Goal: Task Accomplishment & Management: Manage account settings

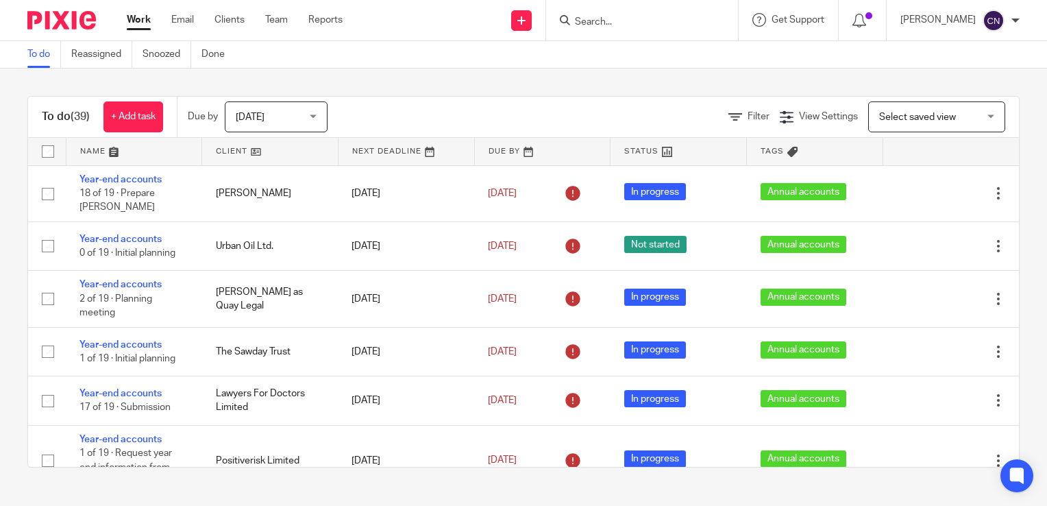
click at [635, 26] on input "Search" at bounding box center [635, 22] width 123 height 12
type input "veg"
click at [631, 48] on link at bounding box center [656, 53] width 170 height 21
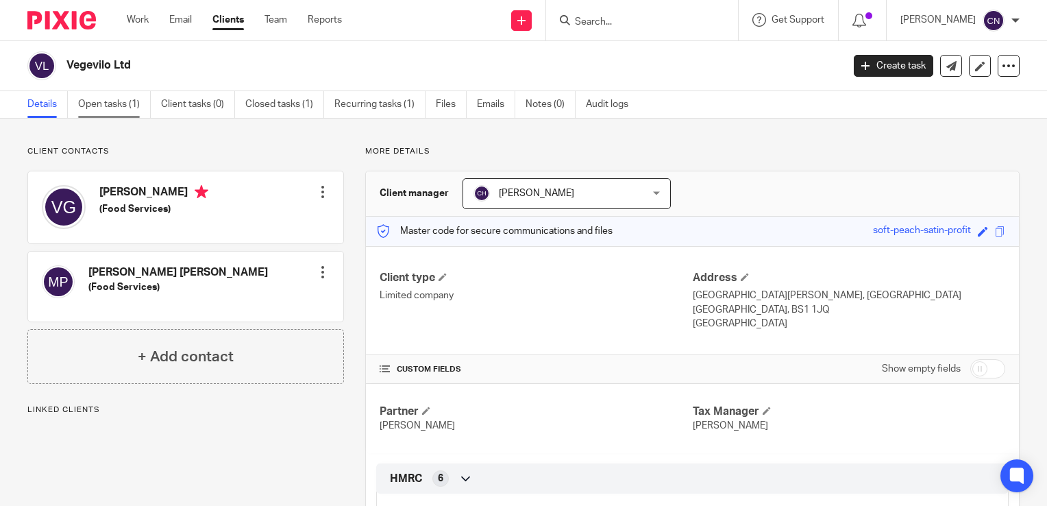
click at [100, 102] on link "Open tasks (1)" at bounding box center [114, 104] width 73 height 27
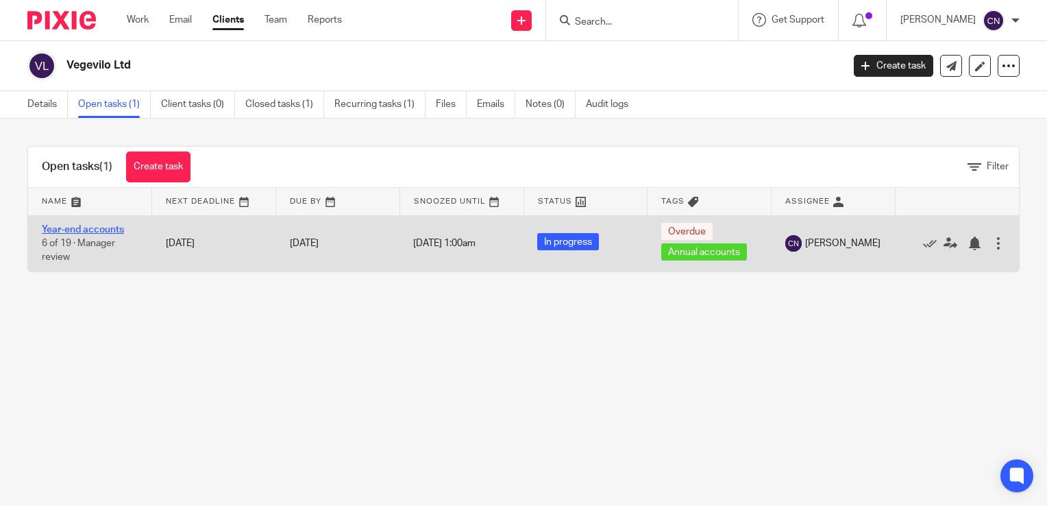
click at [102, 229] on link "Year-end accounts" at bounding box center [83, 230] width 82 height 10
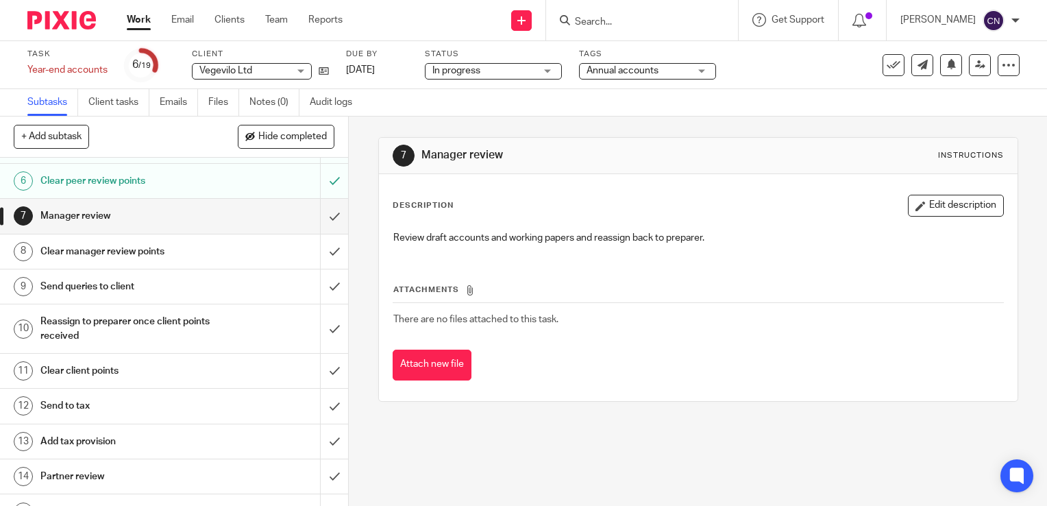
scroll to position [206, 0]
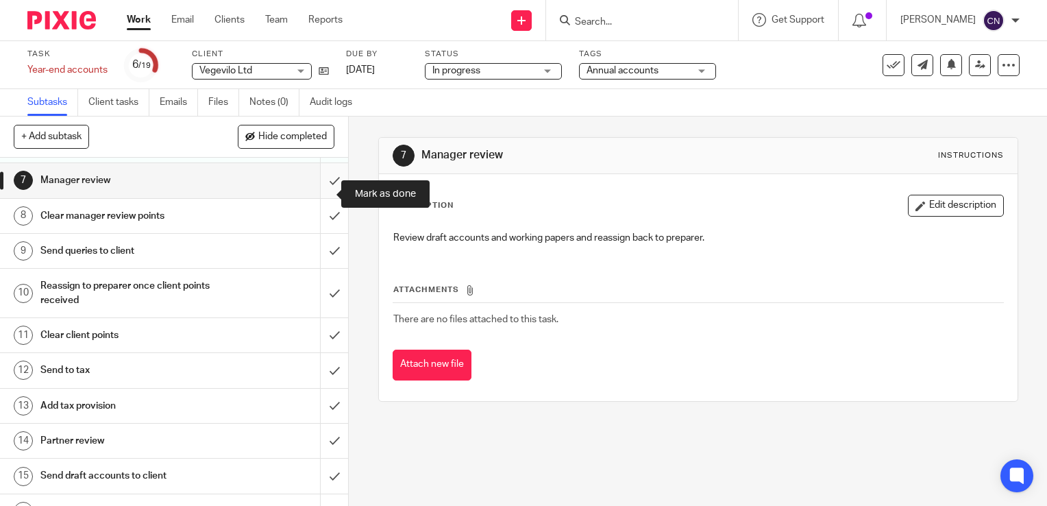
click at [317, 191] on input "submit" at bounding box center [174, 180] width 348 height 34
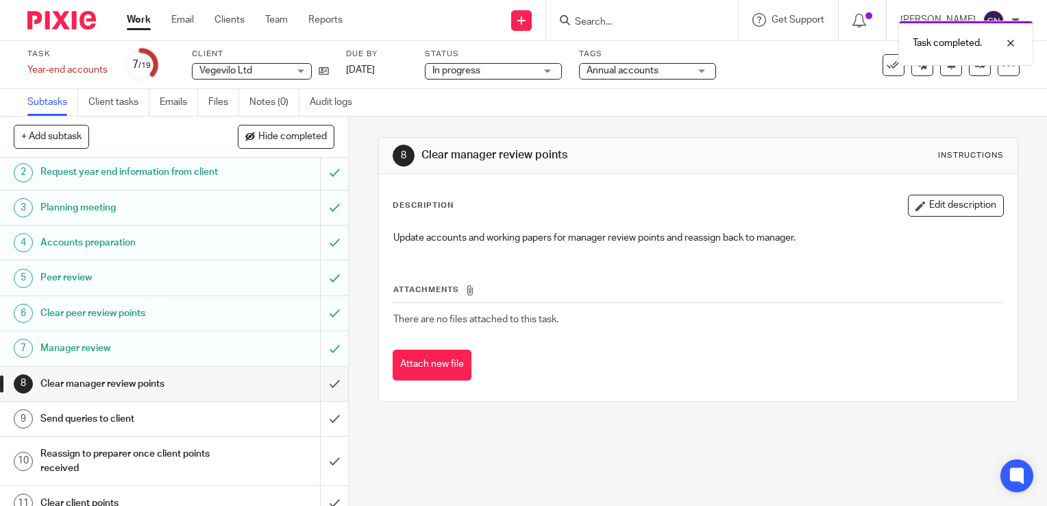
scroll to position [137, 0]
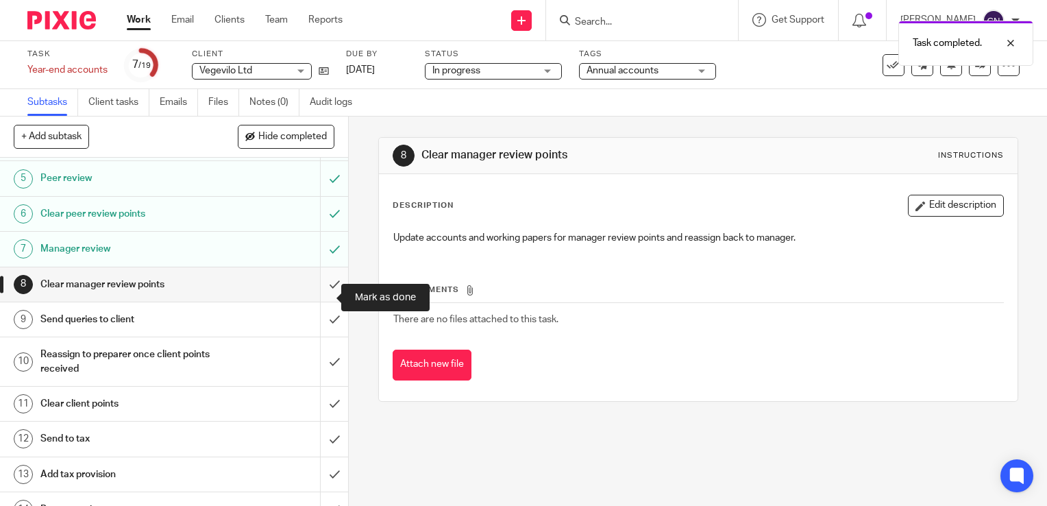
click at [319, 295] on input "submit" at bounding box center [174, 284] width 348 height 34
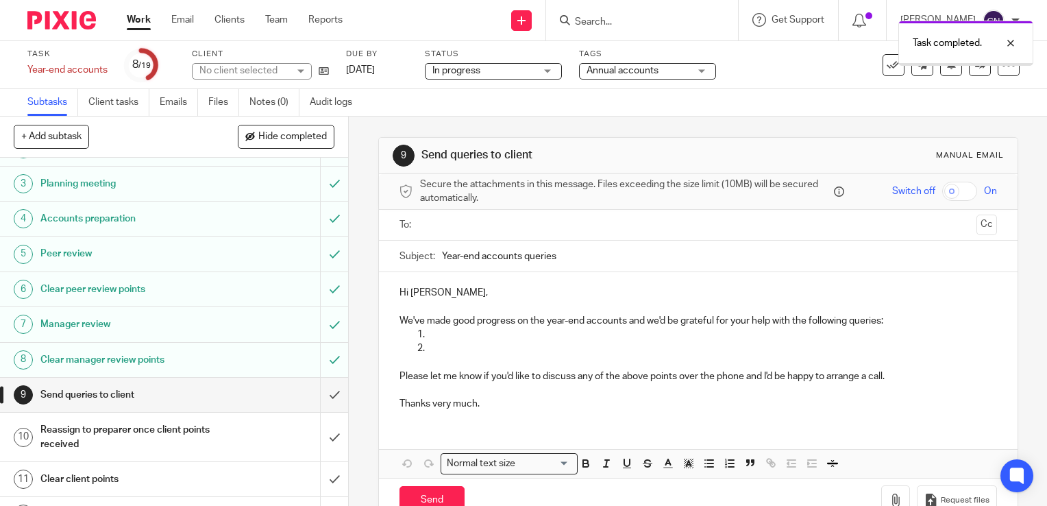
scroll to position [206, 0]
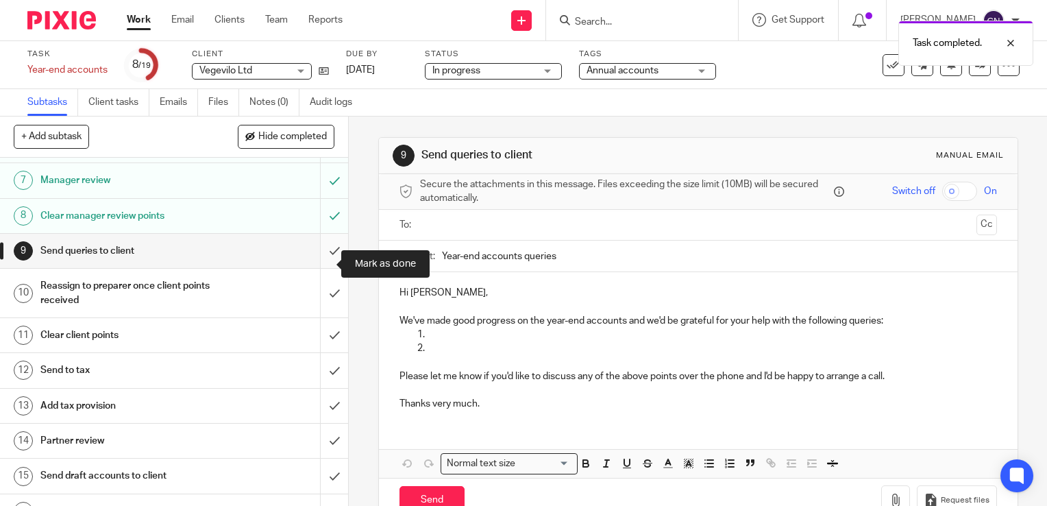
click at [320, 265] on input "submit" at bounding box center [174, 251] width 348 height 34
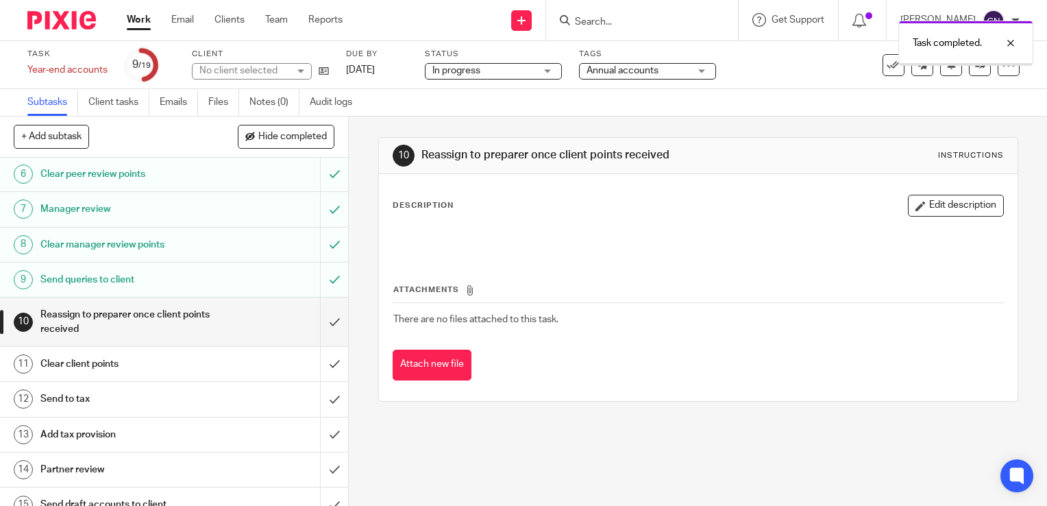
scroll to position [206, 0]
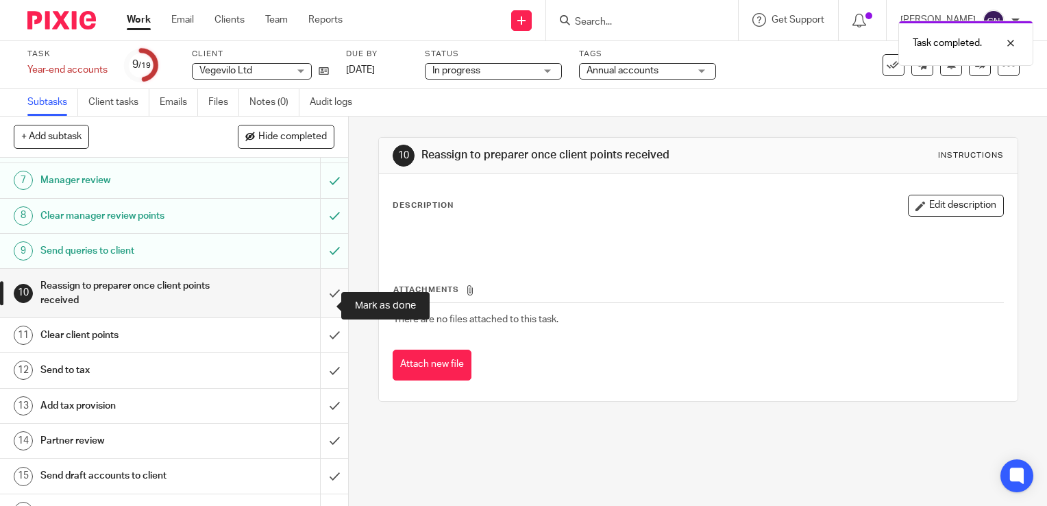
click at [319, 304] on input "submit" at bounding box center [174, 293] width 348 height 49
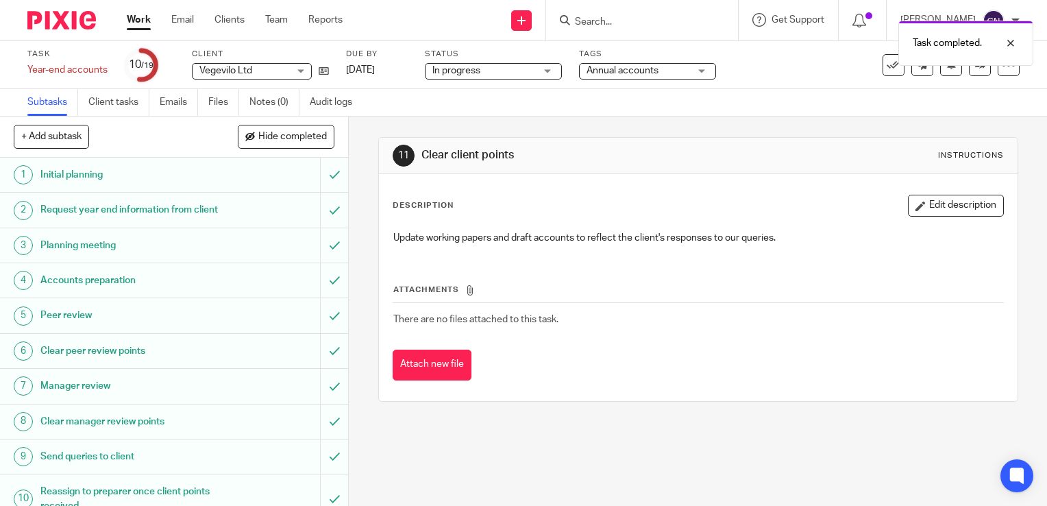
scroll to position [343, 0]
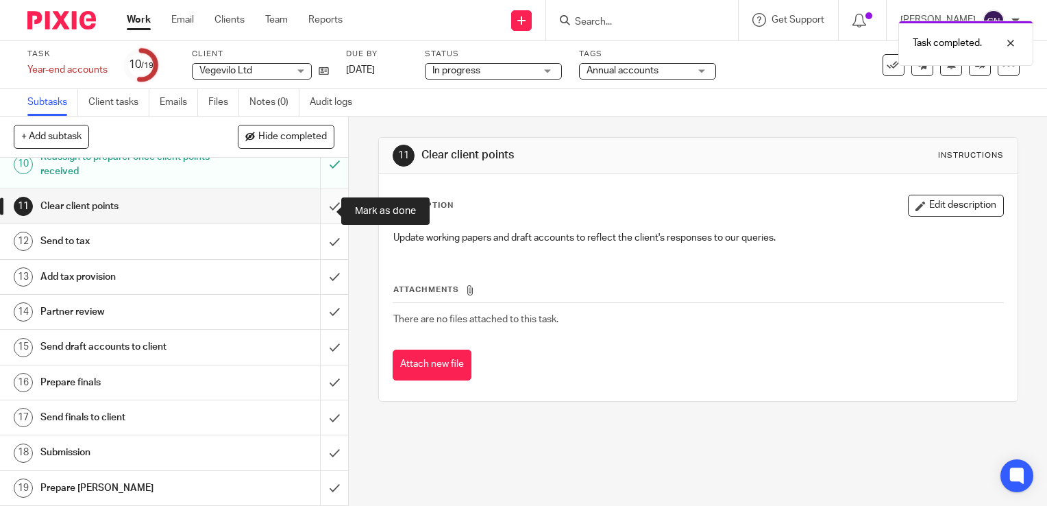
click at [319, 211] on input "submit" at bounding box center [174, 206] width 348 height 34
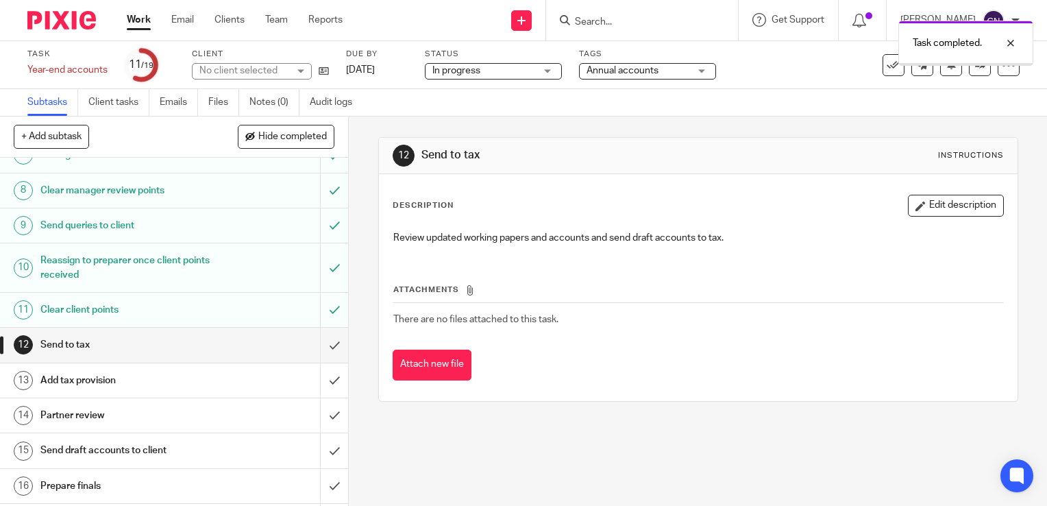
scroll to position [274, 0]
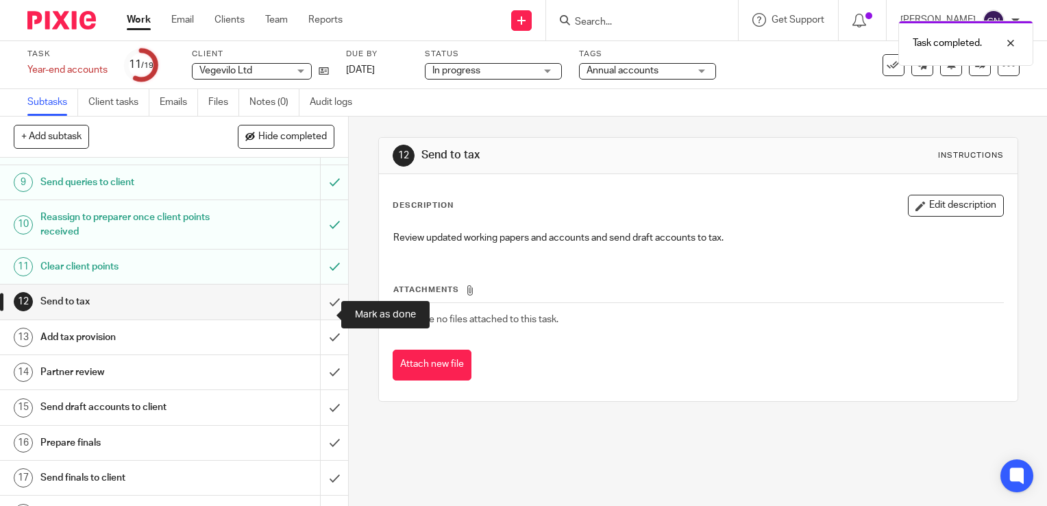
click at [321, 311] on input "submit" at bounding box center [174, 301] width 348 height 34
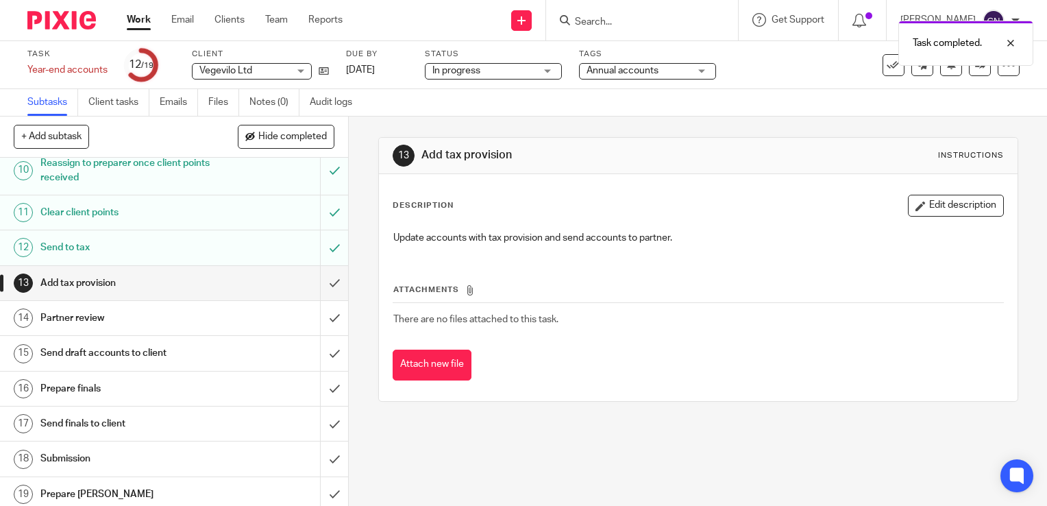
scroll to position [343, 0]
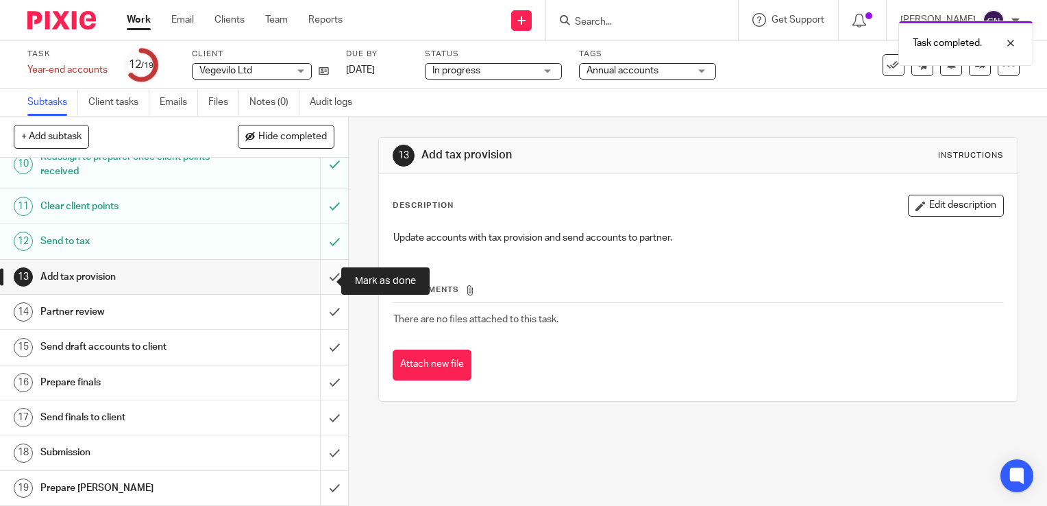
click at [318, 282] on input "submit" at bounding box center [174, 277] width 348 height 34
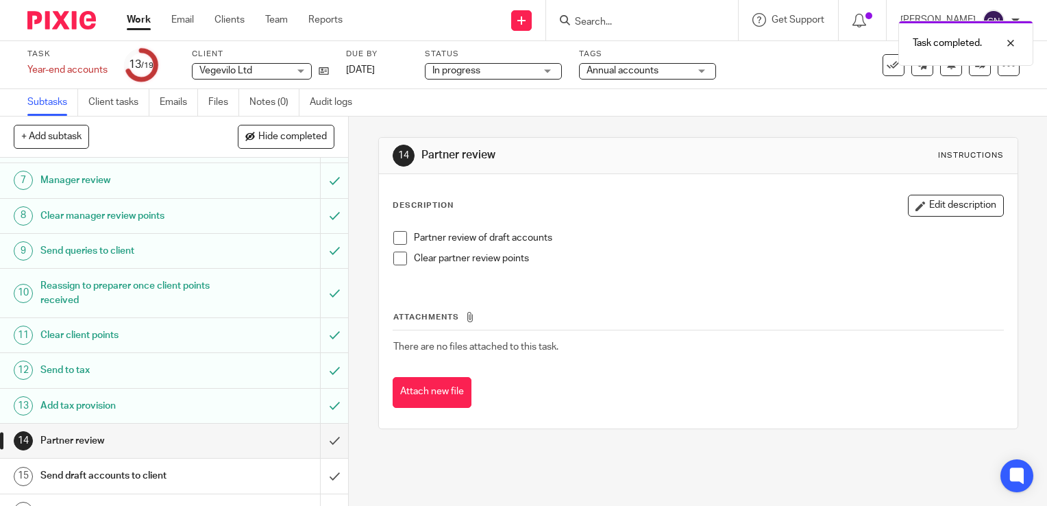
scroll to position [343, 0]
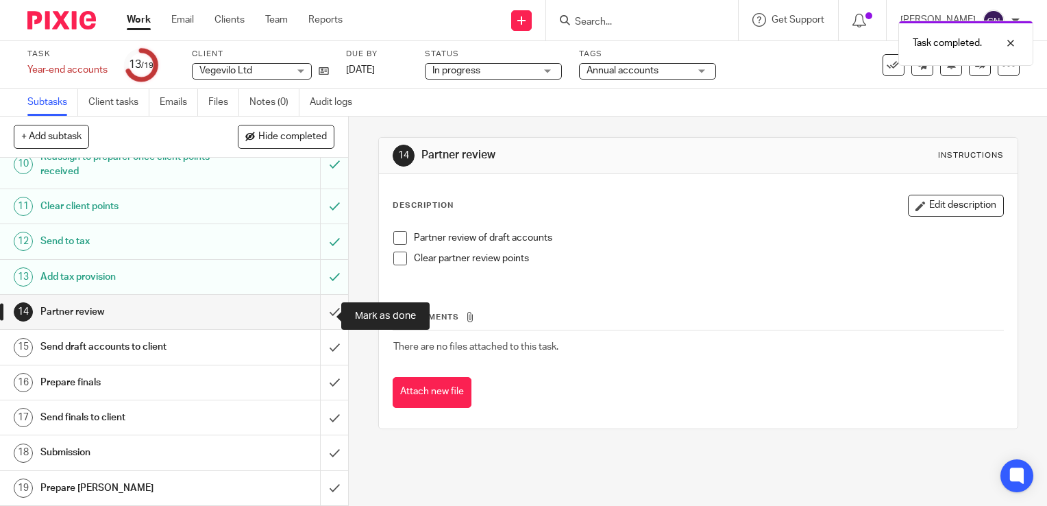
click at [314, 314] on input "submit" at bounding box center [174, 312] width 348 height 34
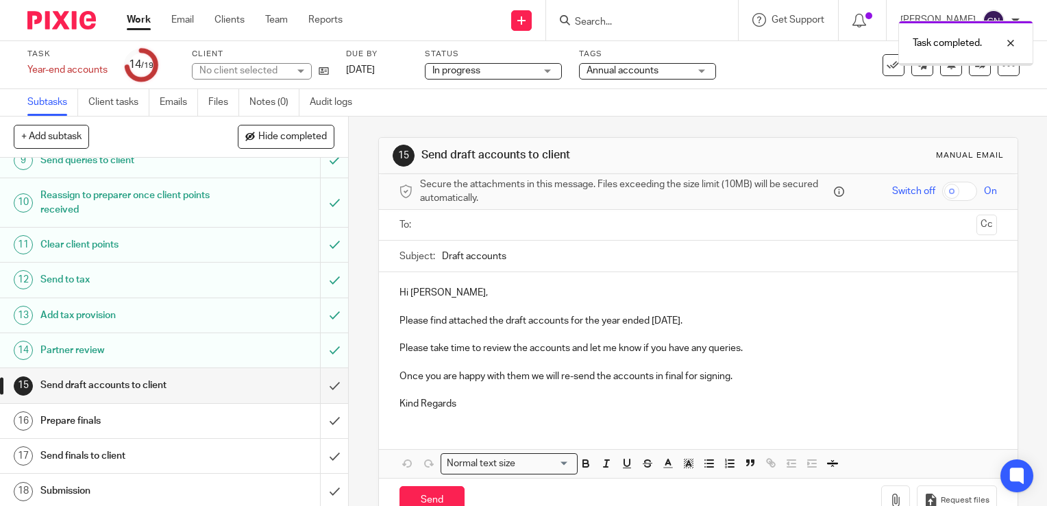
scroll to position [343, 0]
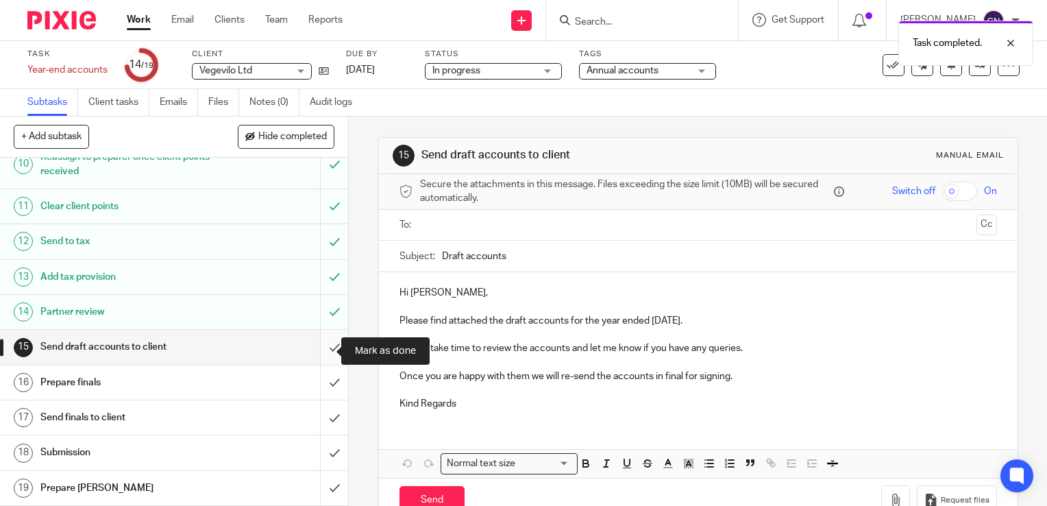
click at [319, 347] on input "submit" at bounding box center [174, 347] width 348 height 34
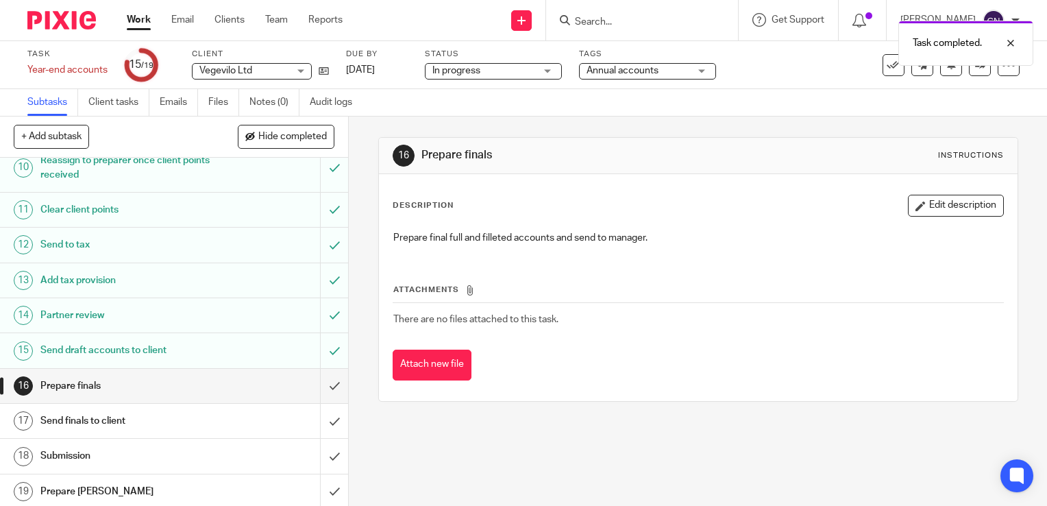
scroll to position [345, 0]
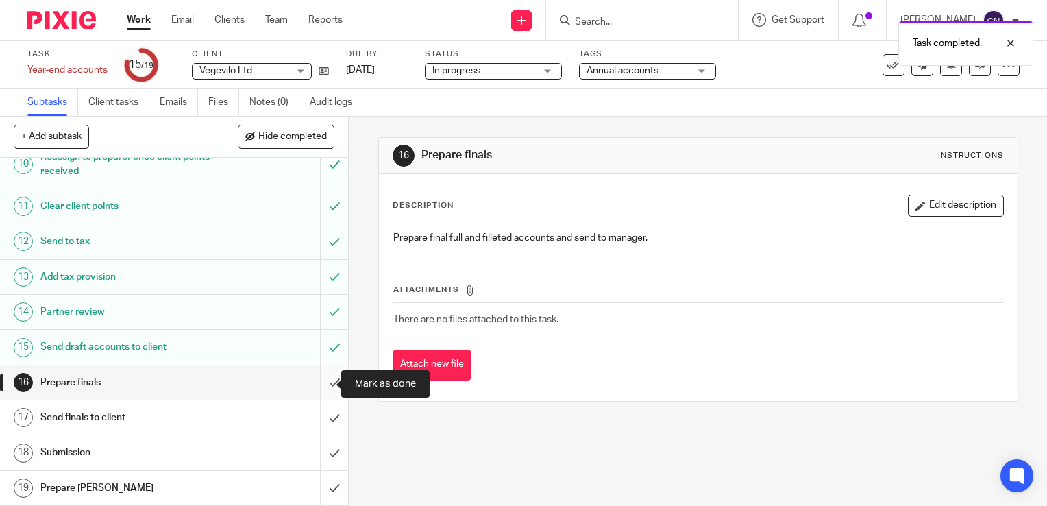
click at [315, 376] on input "submit" at bounding box center [174, 382] width 348 height 34
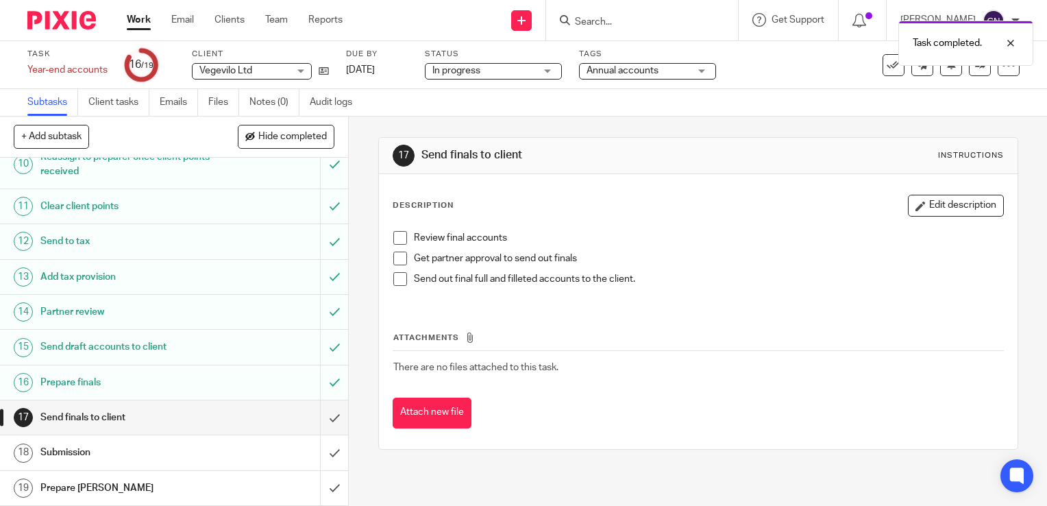
scroll to position [345, 0]
drag, startPoint x: 317, startPoint y: 420, endPoint x: 317, endPoint y: 451, distance: 30.8
click at [317, 437] on div "1 Initial planning 2 Request year end information from client 3 Planning meetin…" at bounding box center [174, 332] width 348 height 348
click at [317, 461] on input "submit" at bounding box center [174, 452] width 348 height 34
click at [321, 483] on input "submit" at bounding box center [174, 488] width 348 height 34
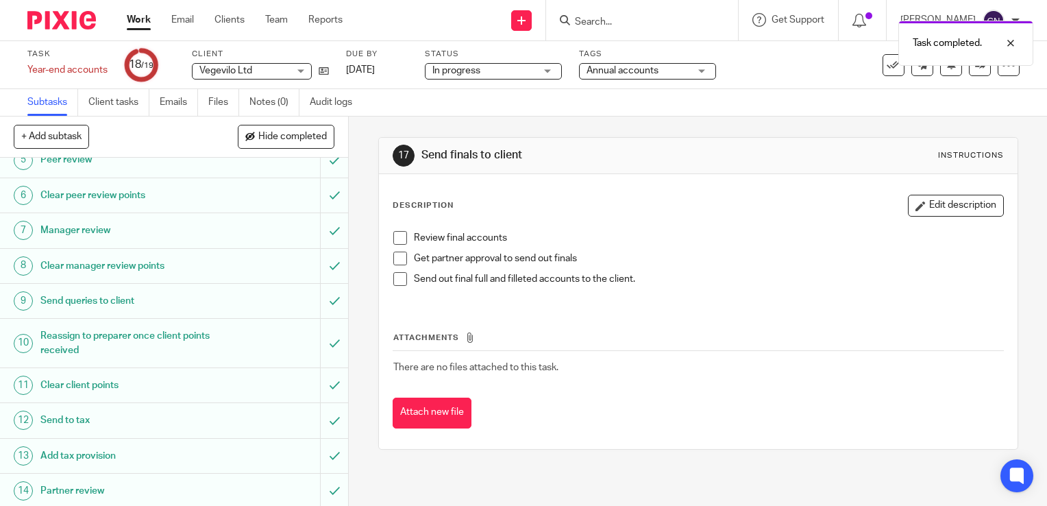
scroll to position [345, 0]
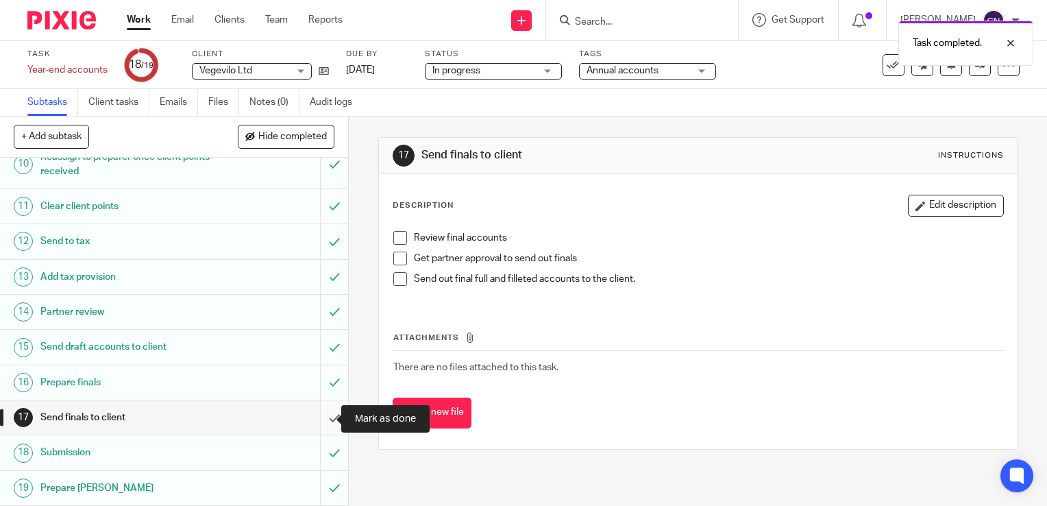
click at [319, 417] on input "submit" at bounding box center [174, 417] width 348 height 34
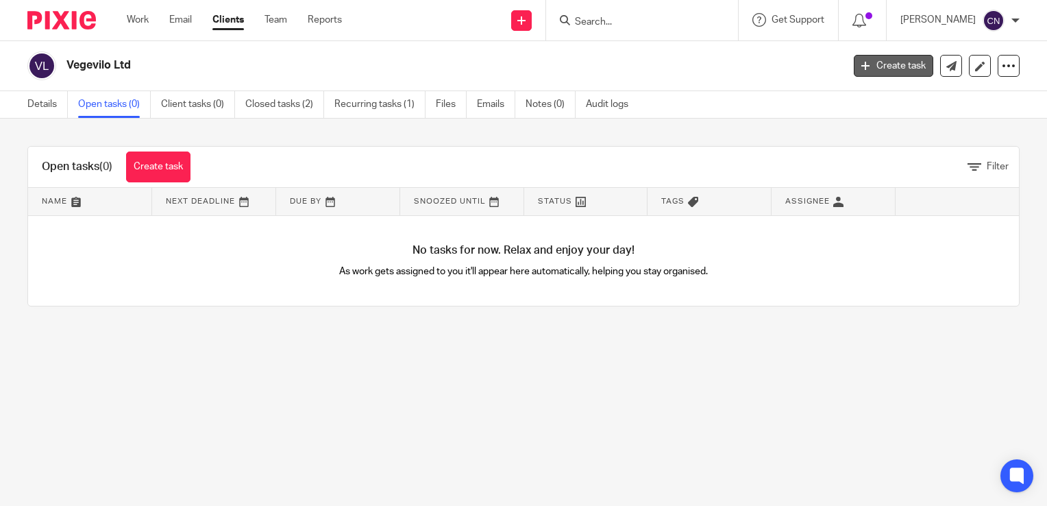
click at [885, 64] on link "Create task" at bounding box center [894, 66] width 80 height 22
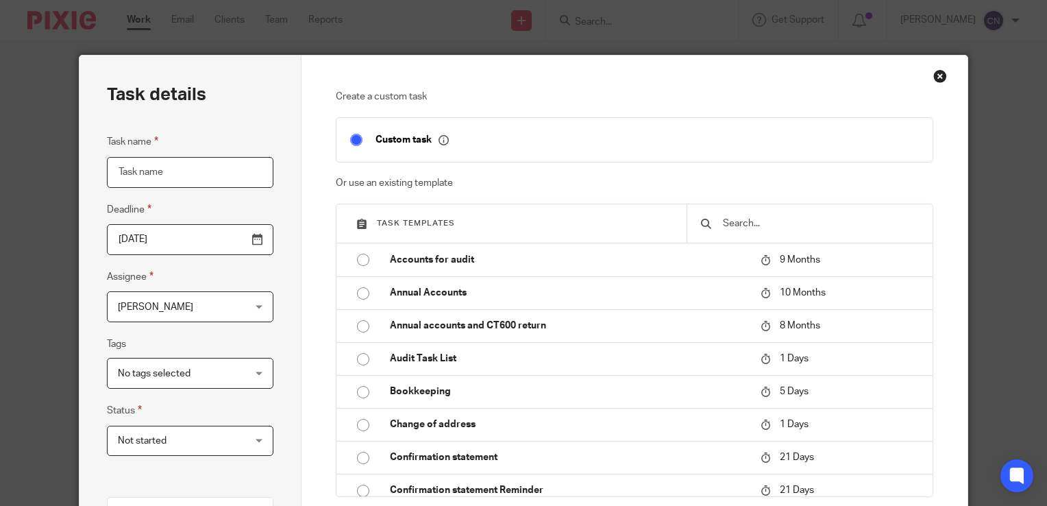
click at [175, 172] on input "Task name" at bounding box center [190, 172] width 167 height 31
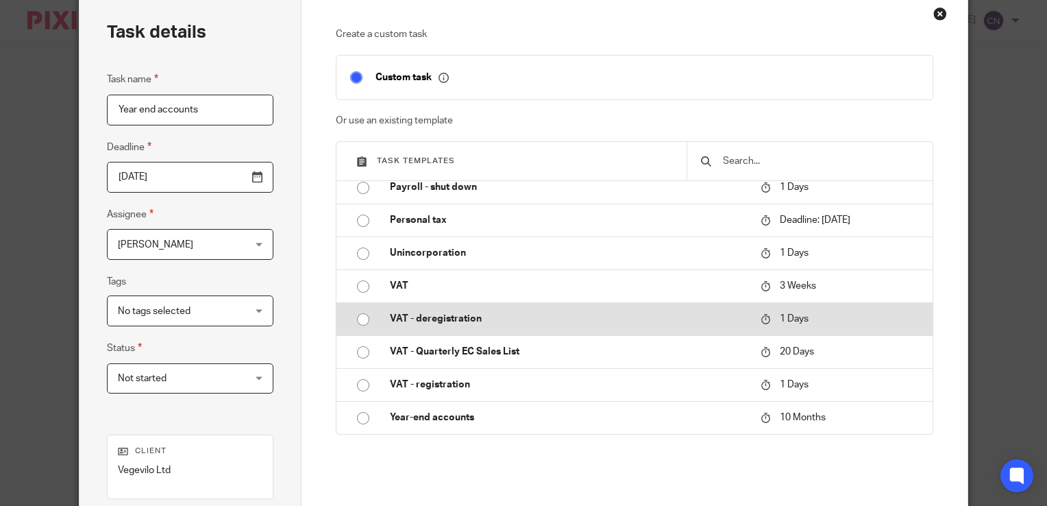
scroll to position [137, 0]
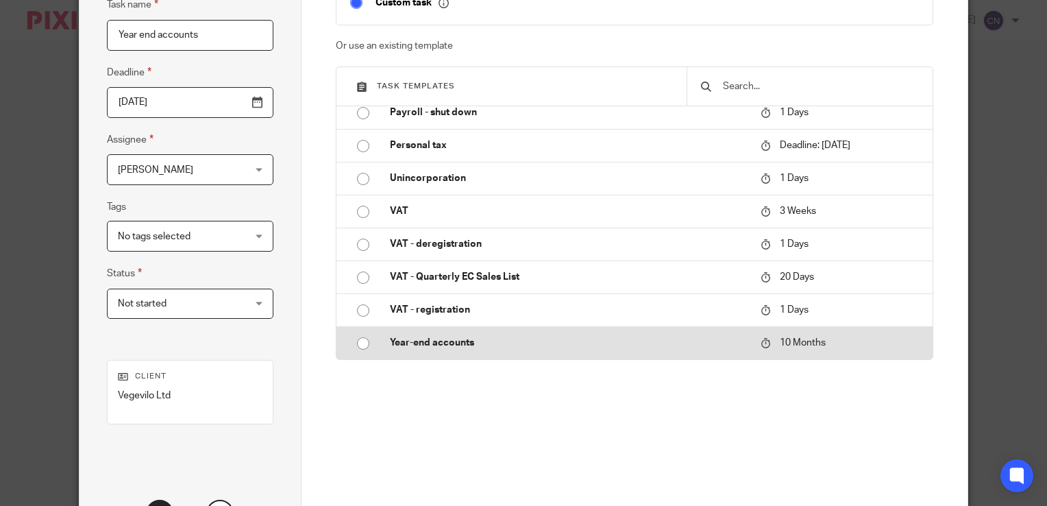
type input "Year end accounts"
click at [357, 343] on input "radio" at bounding box center [363, 343] width 26 height 26
type input "2026-06-11"
checkbox input "false"
radio input "false"
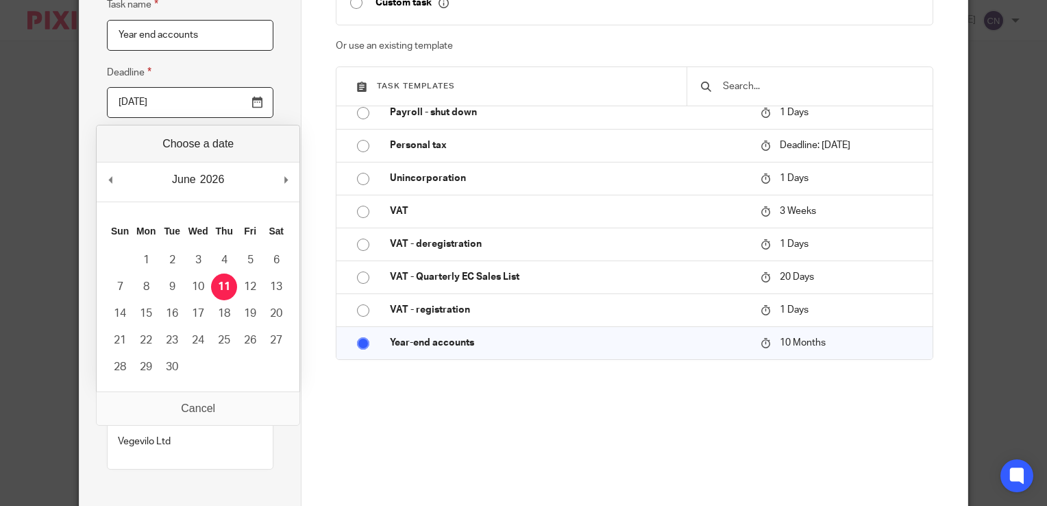
click at [173, 103] on input "2026-06-11" at bounding box center [190, 102] width 167 height 31
type input "2025-12-31"
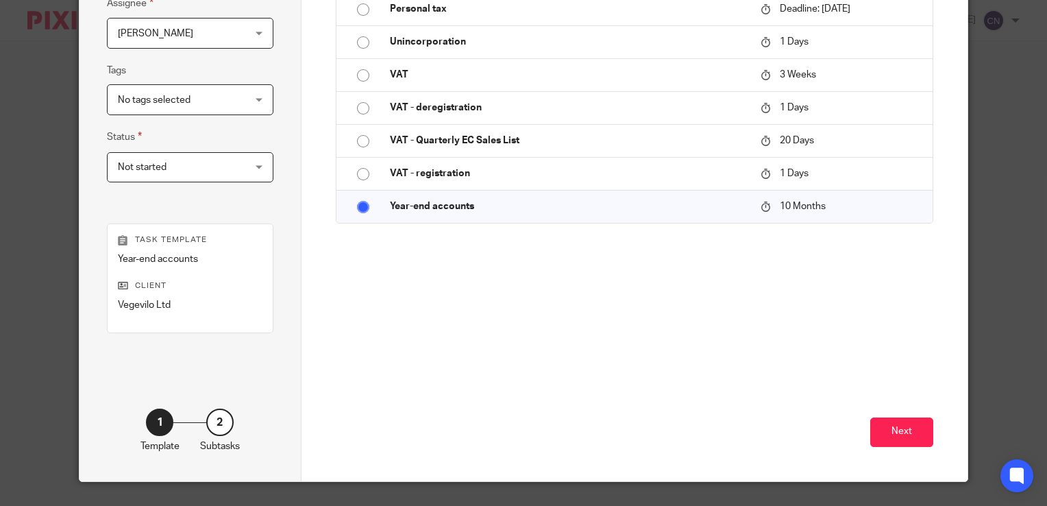
scroll to position [303, 0]
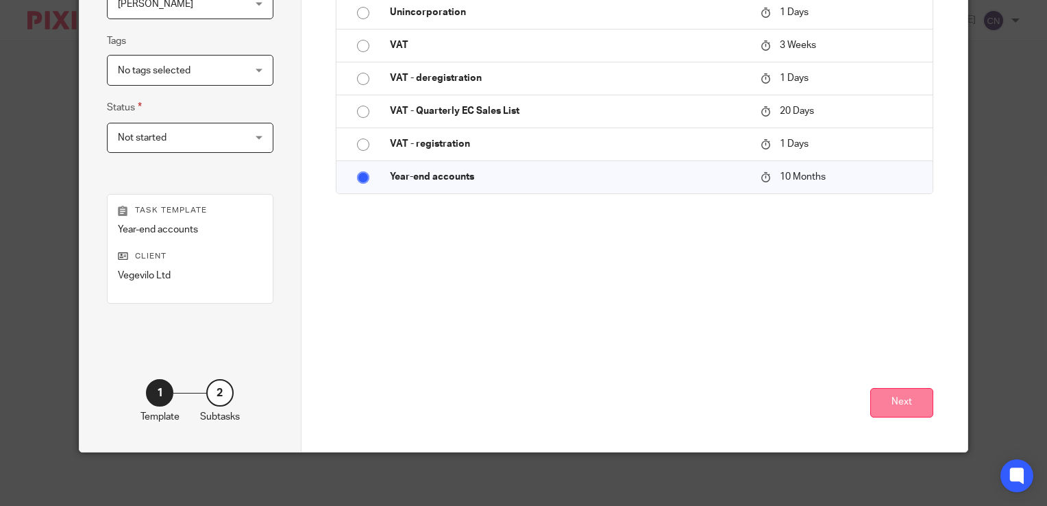
click at [894, 402] on button "Next" at bounding box center [901, 402] width 63 height 29
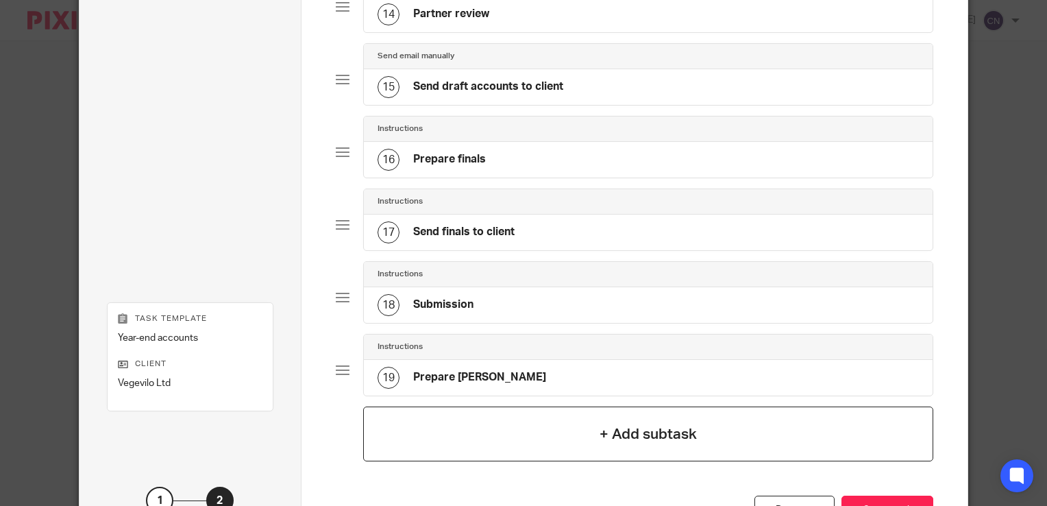
scroll to position [1201, 0]
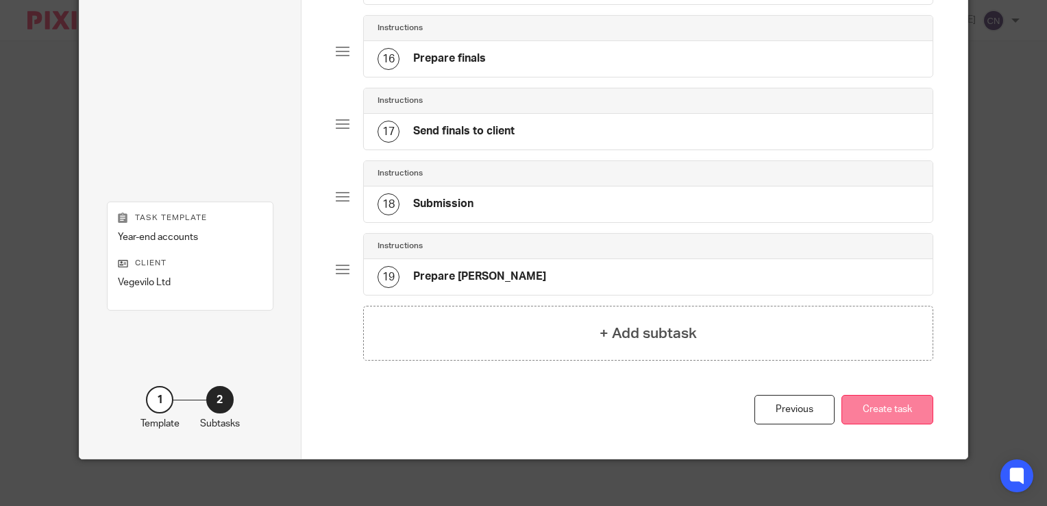
click at [894, 402] on button "Create task" at bounding box center [888, 409] width 92 height 29
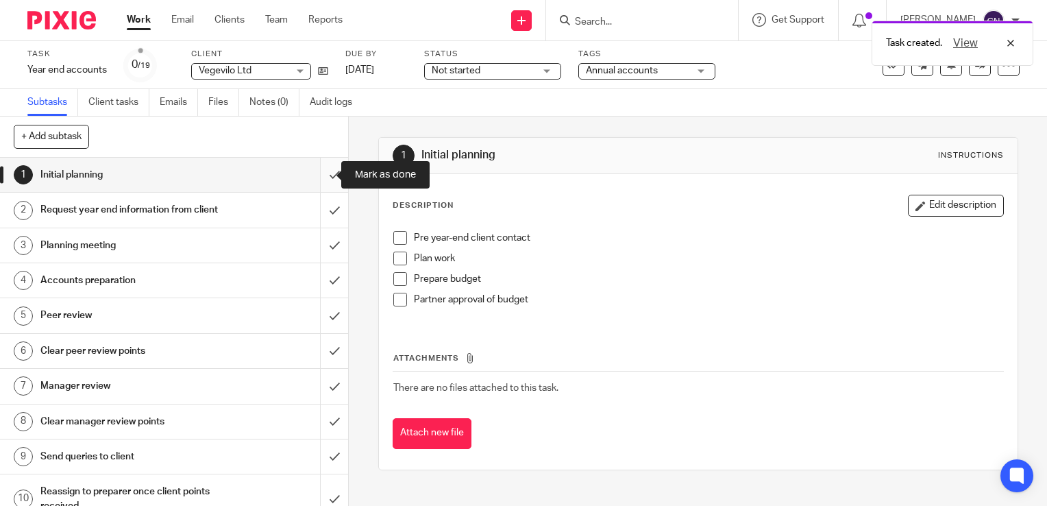
click at [319, 174] on input "submit" at bounding box center [174, 175] width 348 height 34
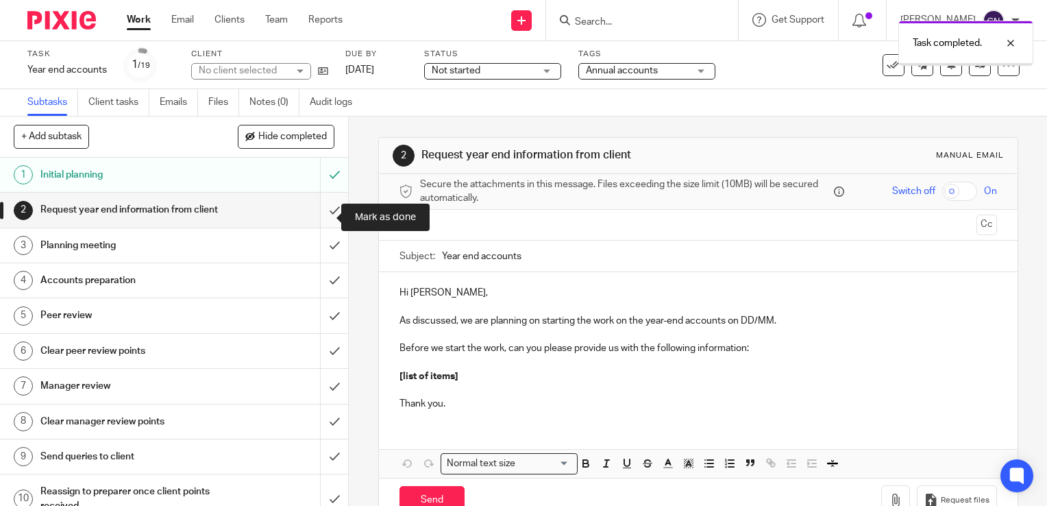
click at [318, 216] on input "submit" at bounding box center [174, 210] width 348 height 34
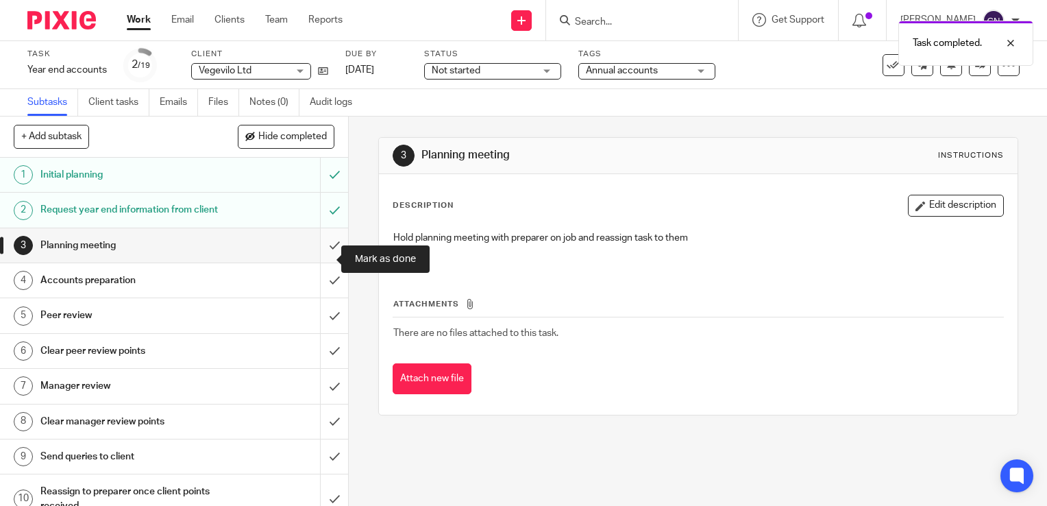
click at [319, 256] on input "submit" at bounding box center [174, 245] width 348 height 34
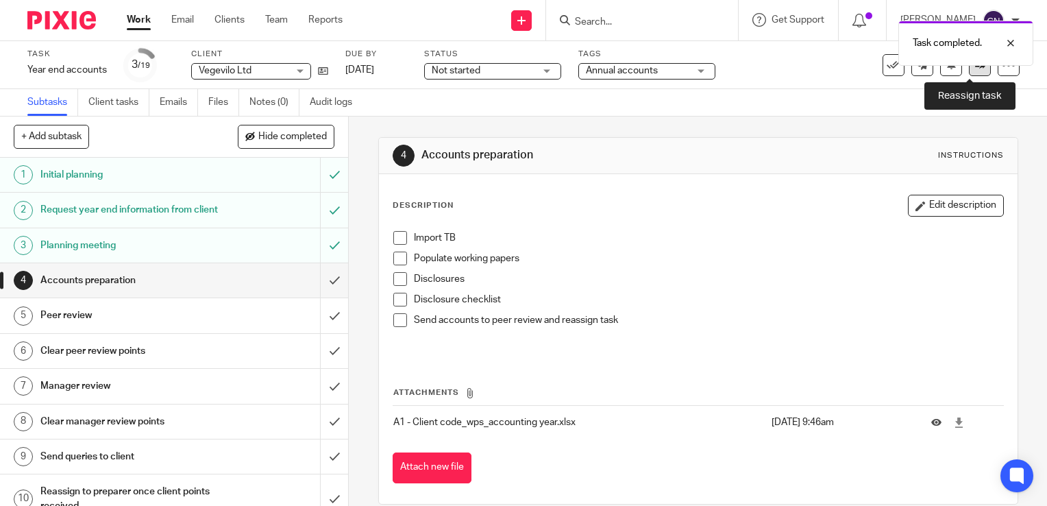
click at [975, 69] on icon at bounding box center [980, 65] width 10 height 10
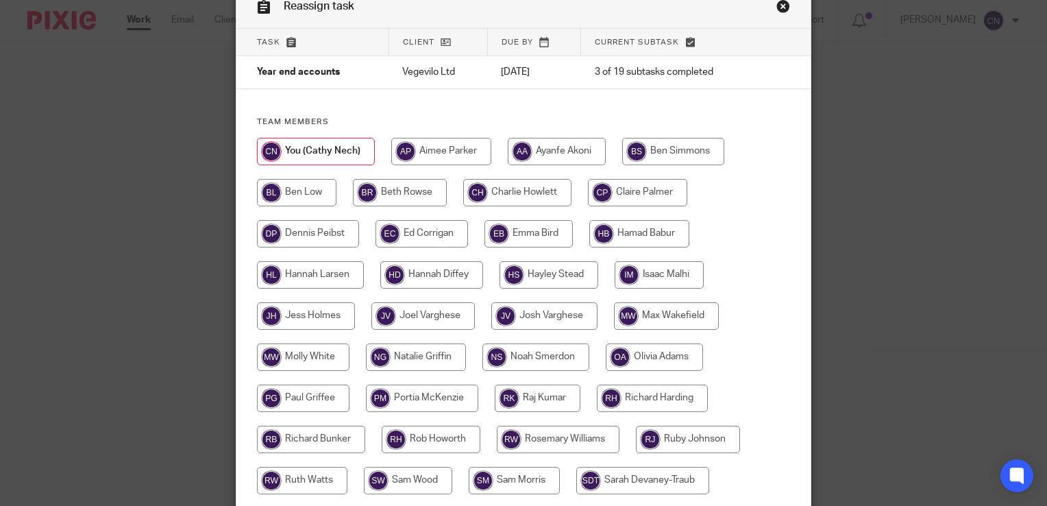
scroll to position [137, 0]
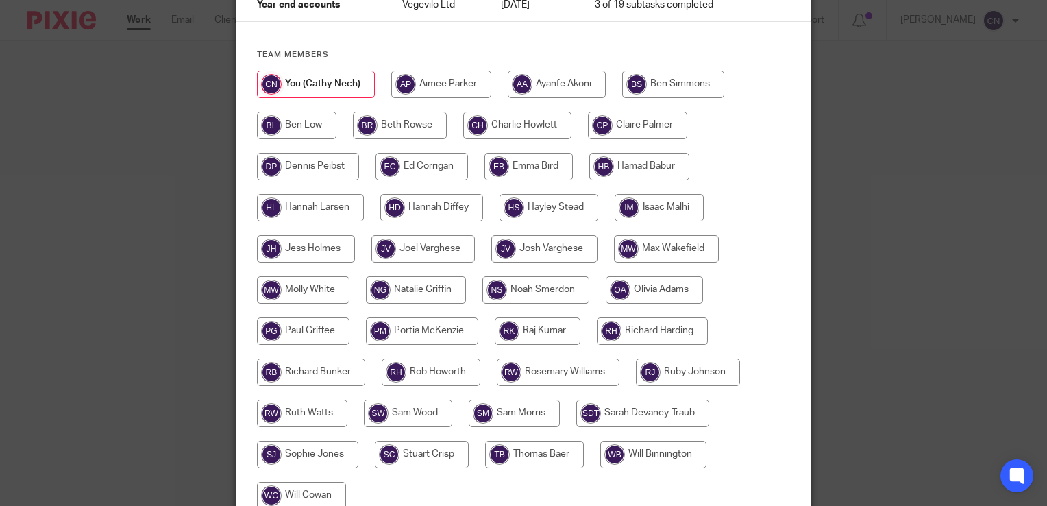
click at [541, 289] on input "radio" at bounding box center [535, 289] width 107 height 27
radio input "true"
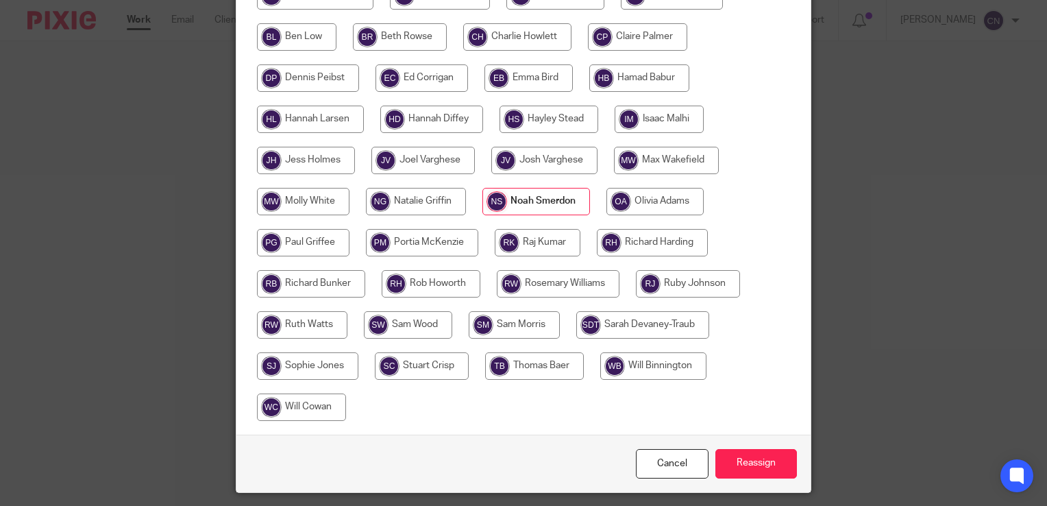
scroll to position [266, 0]
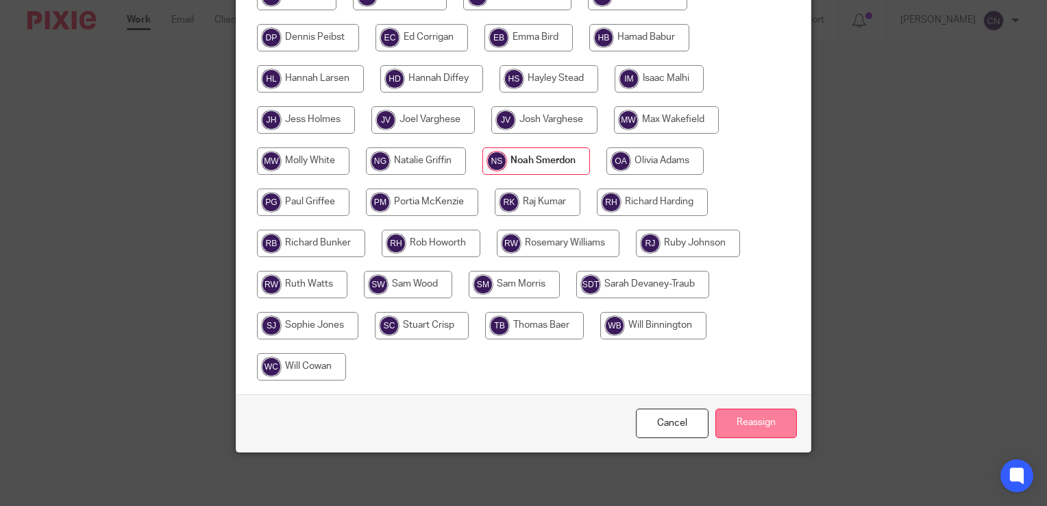
click at [752, 418] on input "Reassign" at bounding box center [757, 422] width 82 height 29
